Goal: Transaction & Acquisition: Purchase product/service

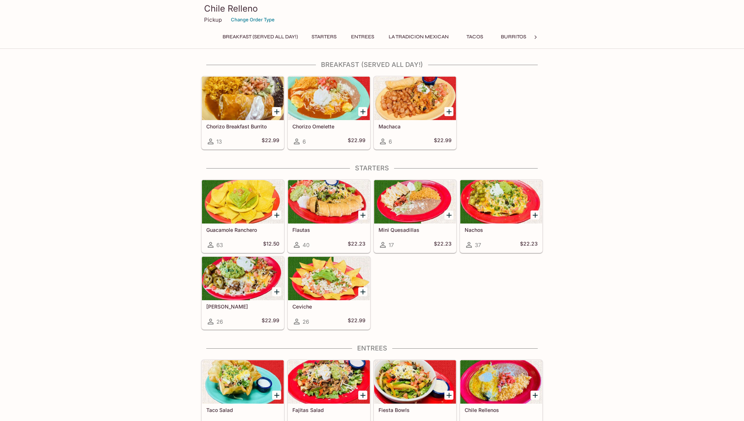
click at [323, 107] on div at bounding box center [329, 98] width 82 height 43
click at [399, 98] on div at bounding box center [415, 98] width 82 height 43
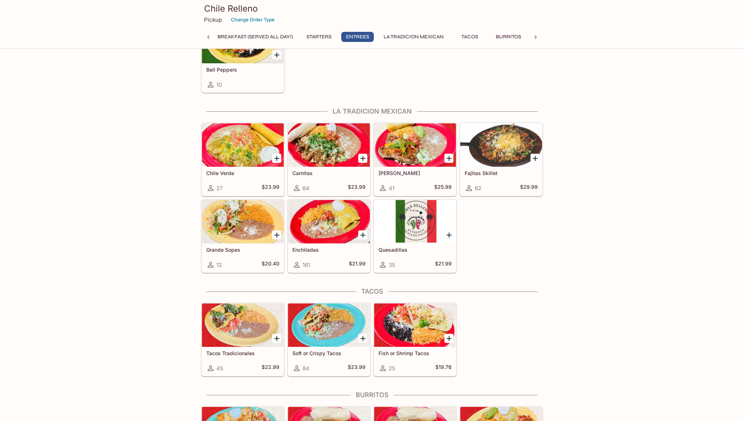
scroll to position [417, 0]
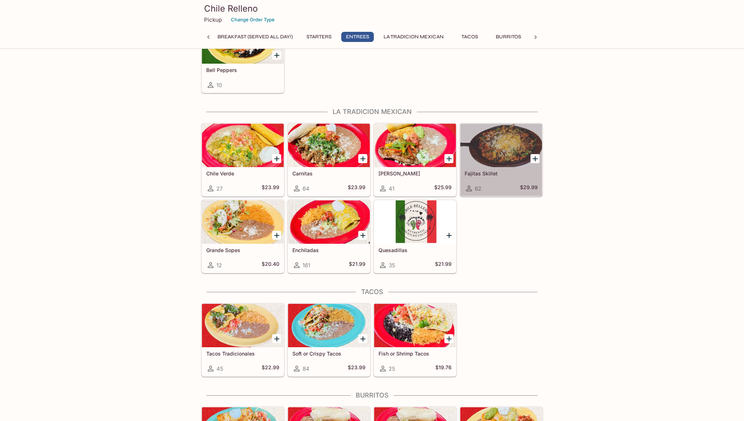
click at [489, 141] on div at bounding box center [501, 145] width 82 height 43
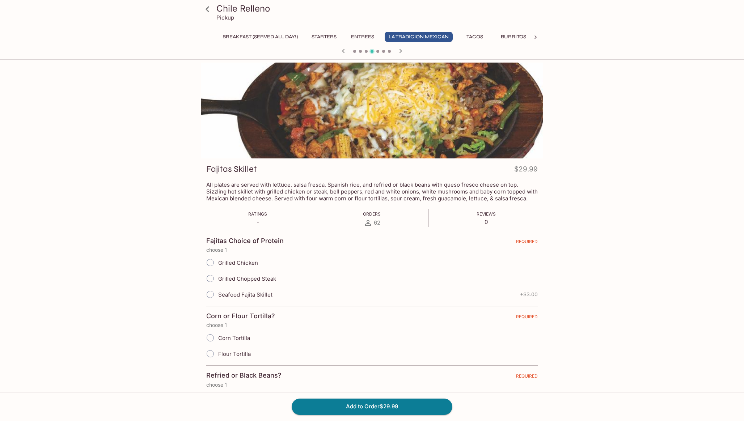
scroll to position [103, 0]
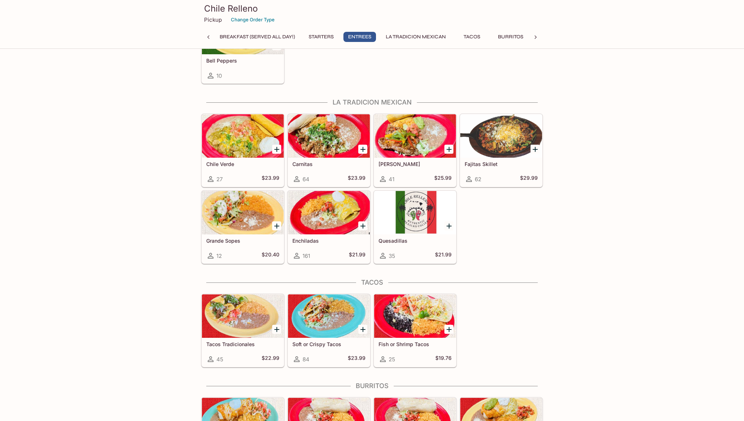
click at [492, 154] on div at bounding box center [501, 135] width 82 height 43
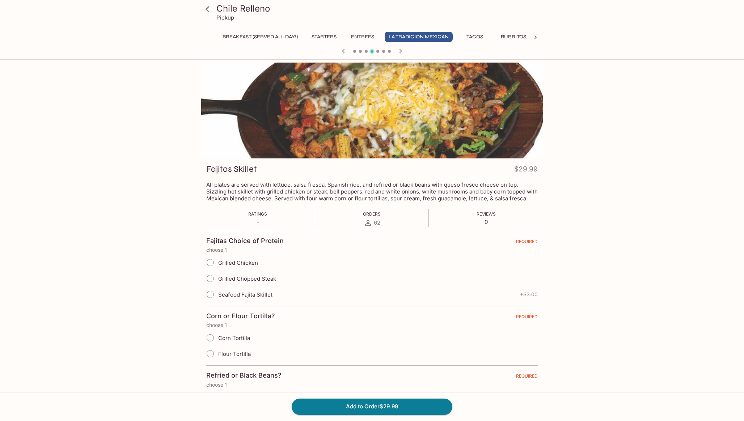
scroll to position [103, 0]
